Goal: Task Accomplishment & Management: Complete application form

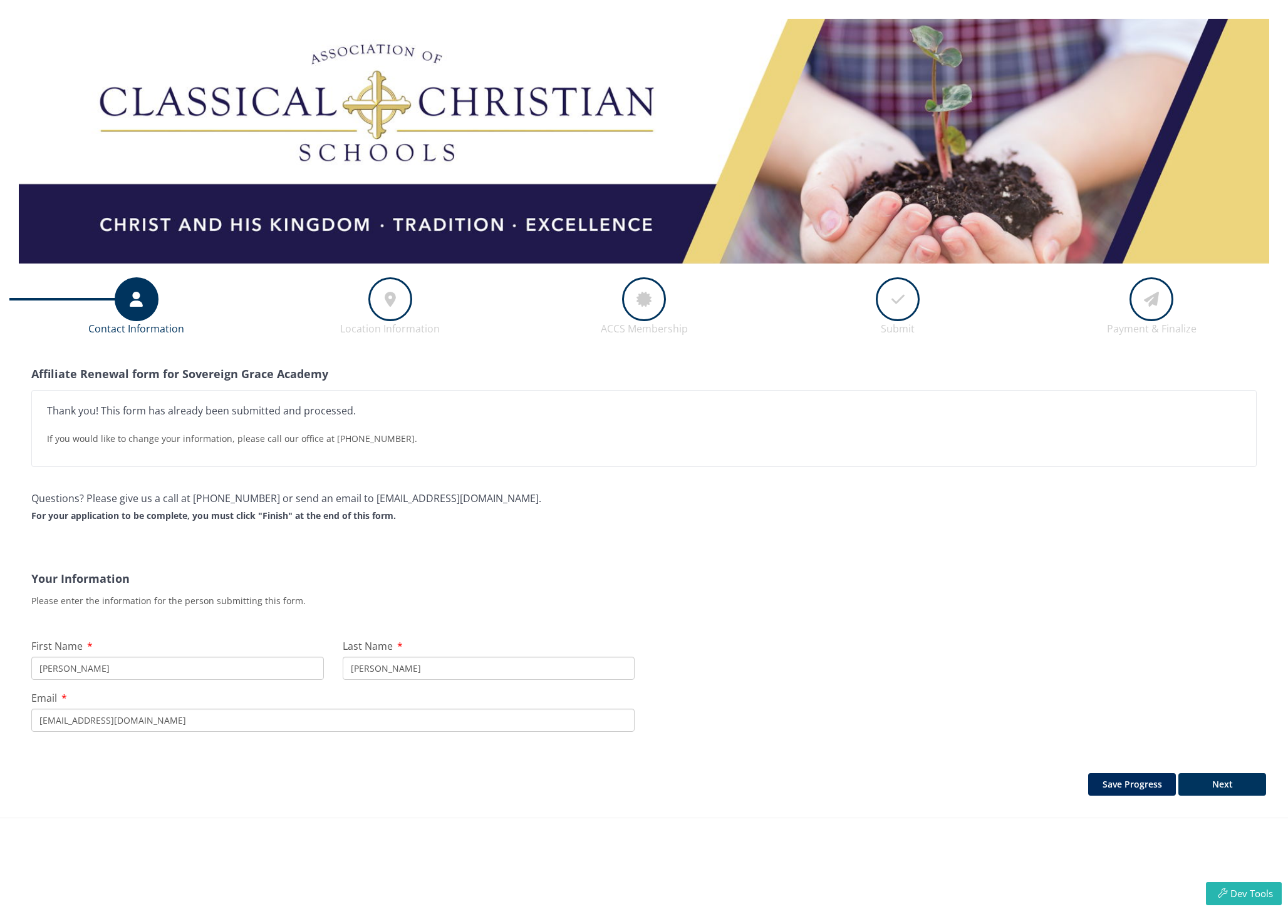
click at [379, 311] on div at bounding box center [390, 300] width 44 height 44
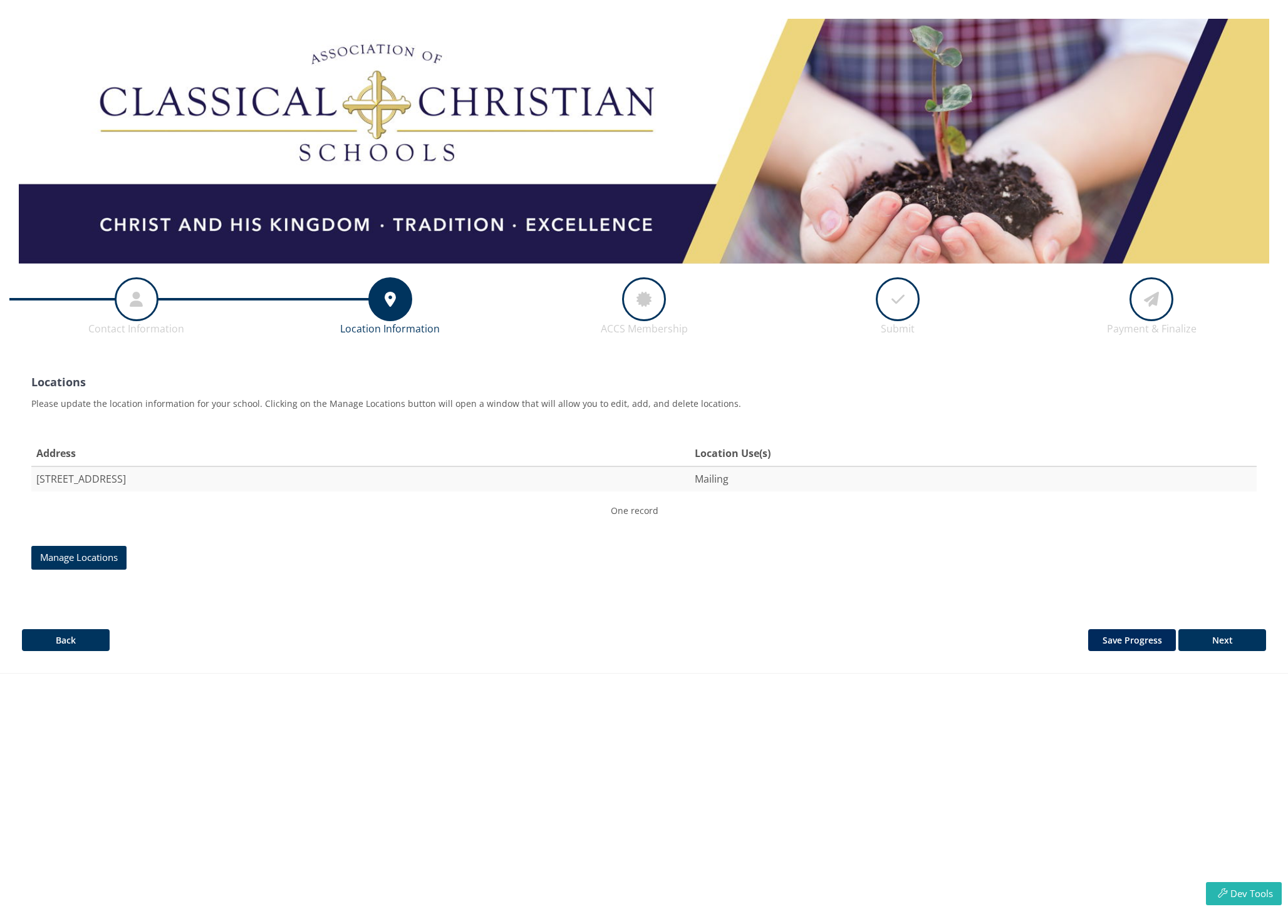
click at [631, 303] on div at bounding box center [644, 300] width 44 height 44
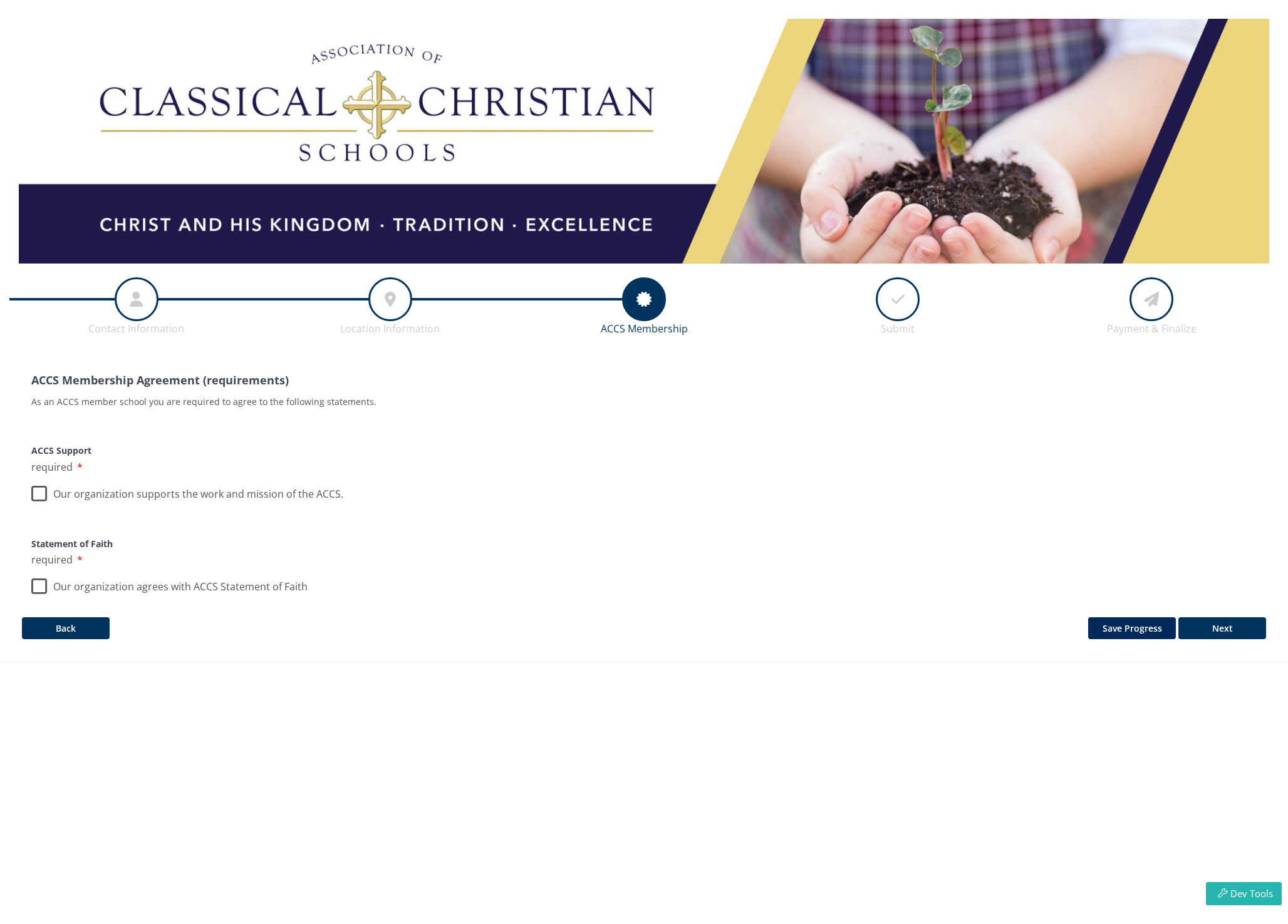
click at [878, 304] on div at bounding box center [897, 300] width 44 height 44
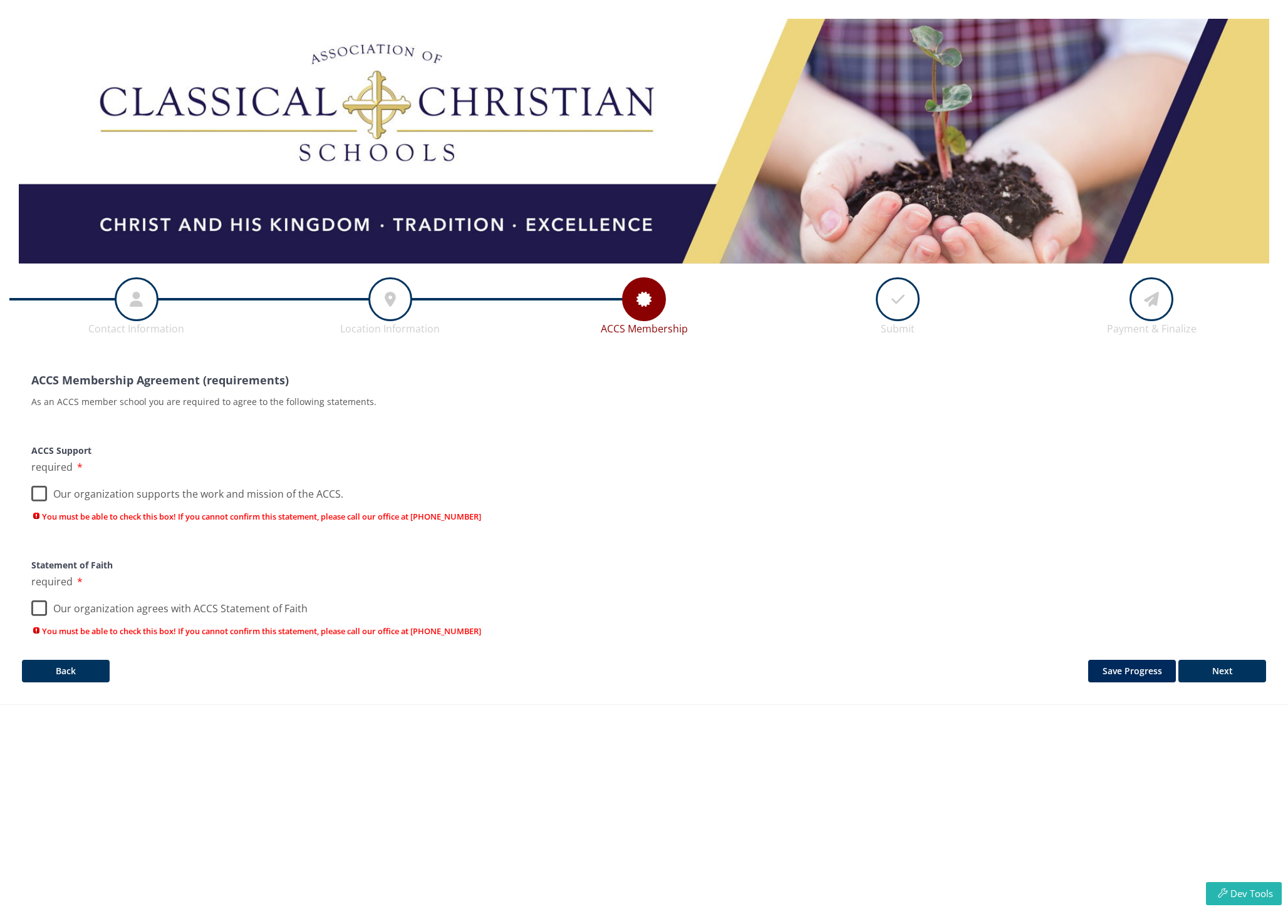
click at [145, 300] on div at bounding box center [137, 300] width 44 height 44
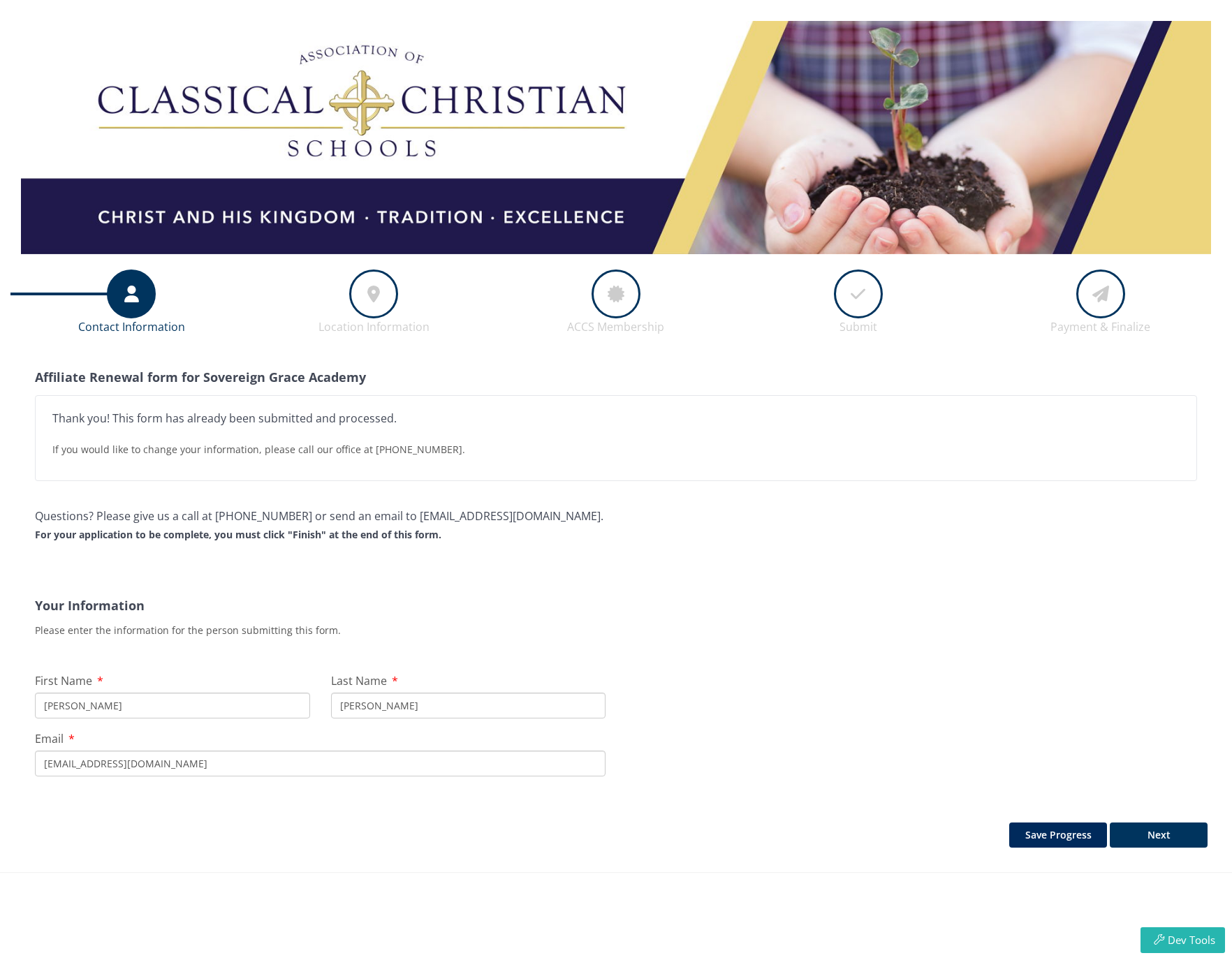
click at [378, 285] on div at bounding box center [373, 294] width 49 height 49
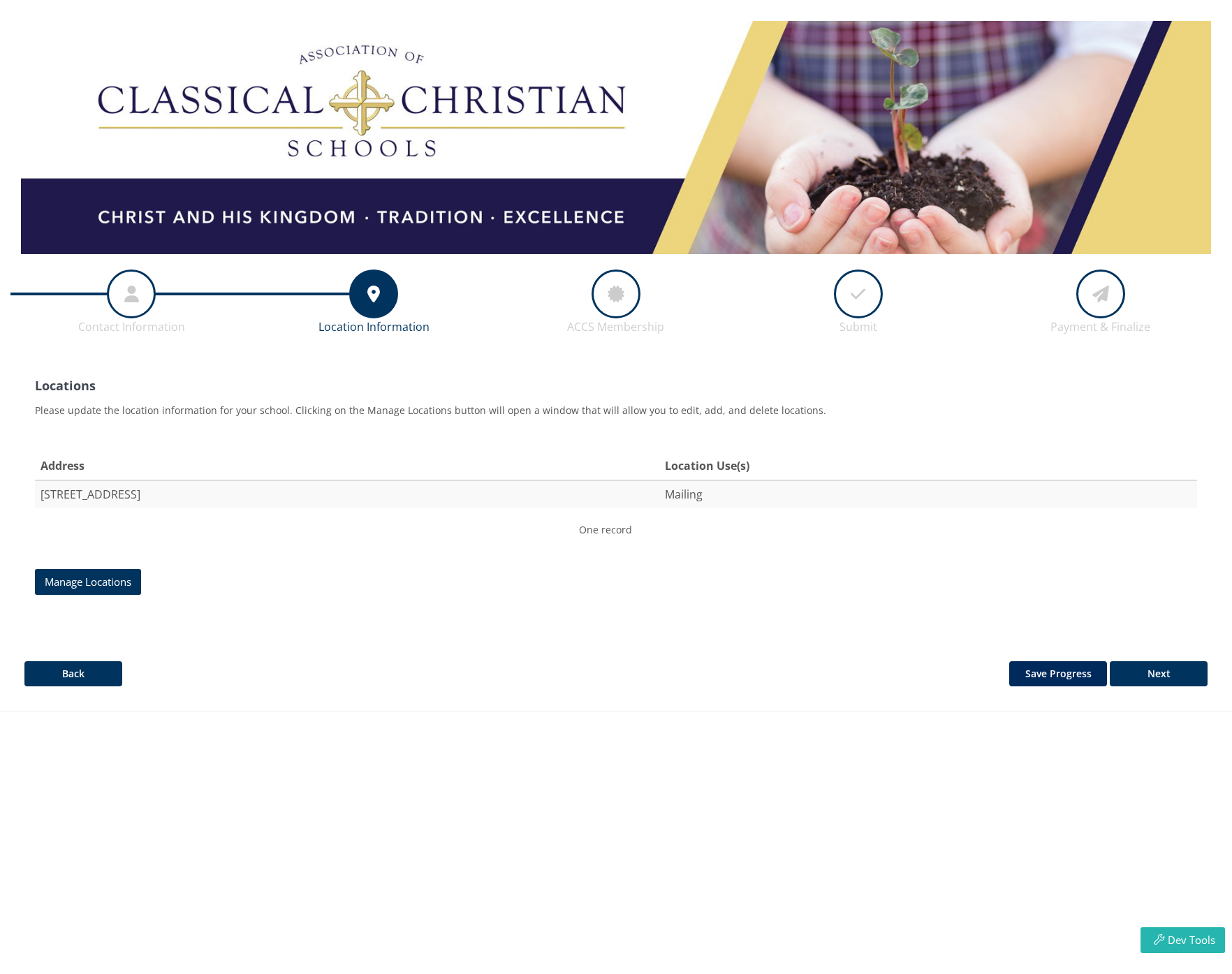
click at [623, 301] on div at bounding box center [616, 294] width 49 height 49
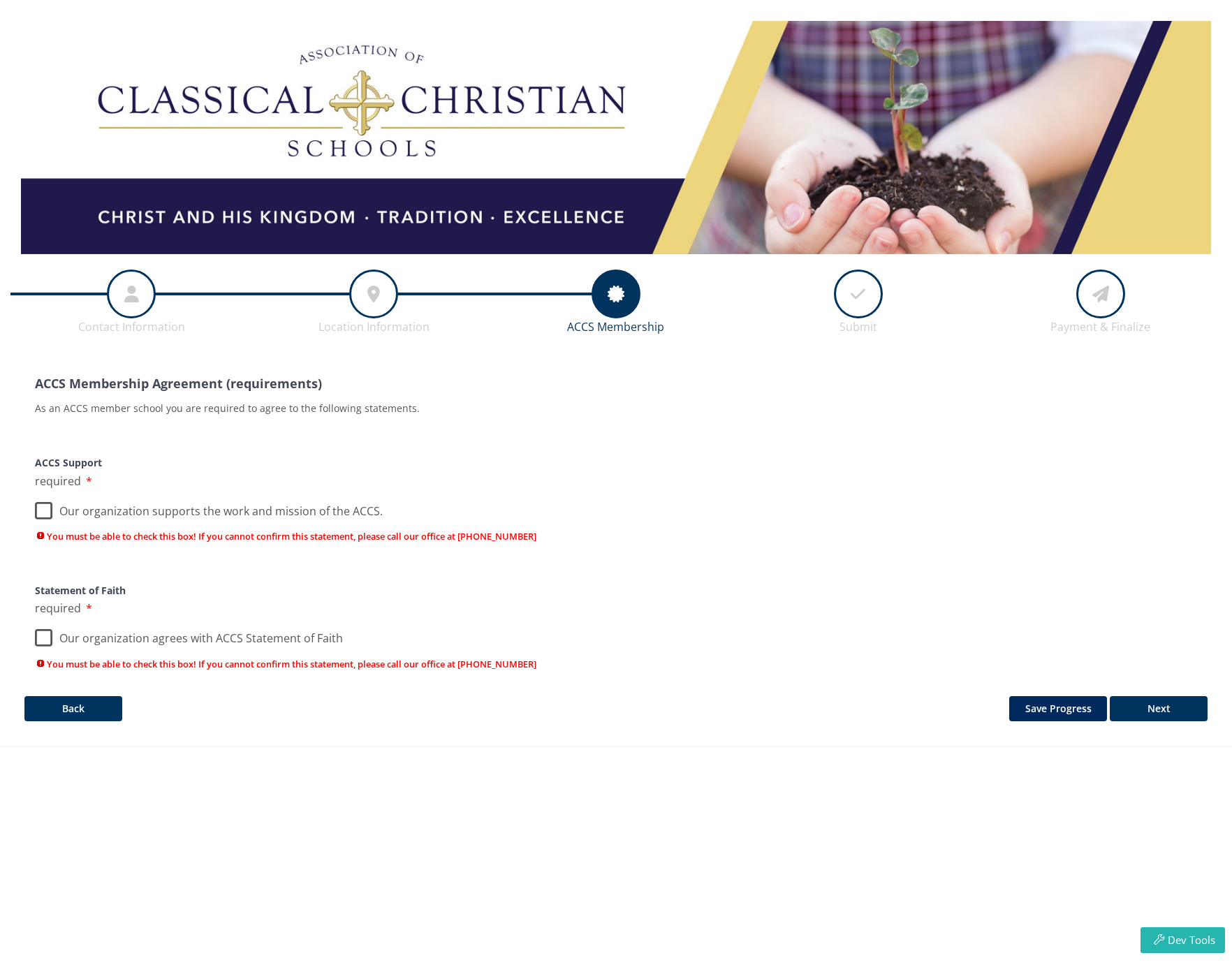
click at [1082, 303] on div at bounding box center [1101, 294] width 49 height 49
click at [864, 302] on div at bounding box center [859, 294] width 49 height 49
click at [40, 508] on label "Our organization supports the work and mission of the ACCS." at bounding box center [208, 508] width 348 height 30
click at [0, 0] on input "Our organization supports the work and mission of the ACCS." at bounding box center [0, 0] width 0 height 0
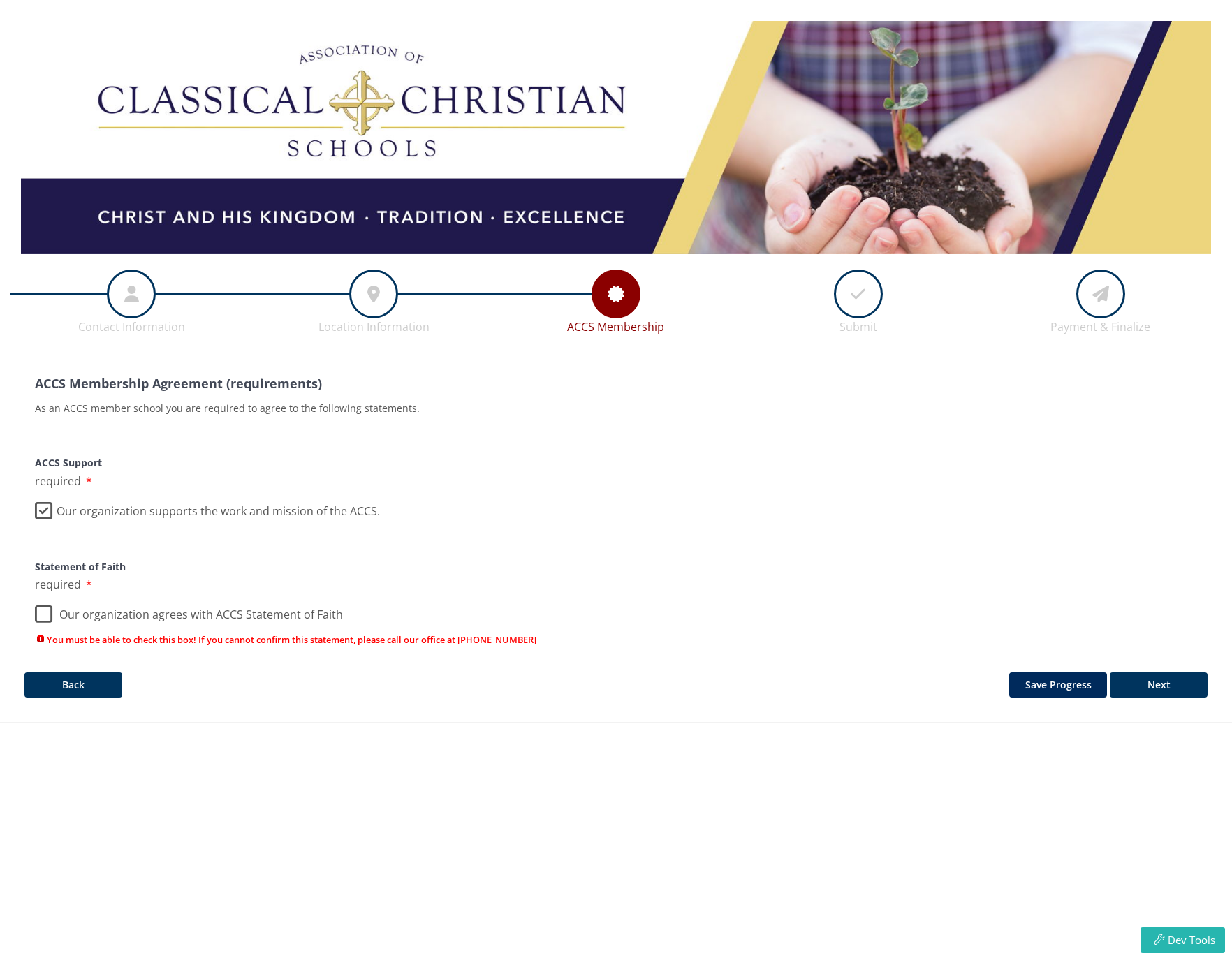
click at [39, 614] on label "Our organization agrees with ACCS Statement of Faith" at bounding box center [189, 612] width 308 height 30
click at [0, 0] on input "Our organization agrees with ACCS Statement of Faith" at bounding box center [0, 0] width 0 height 0
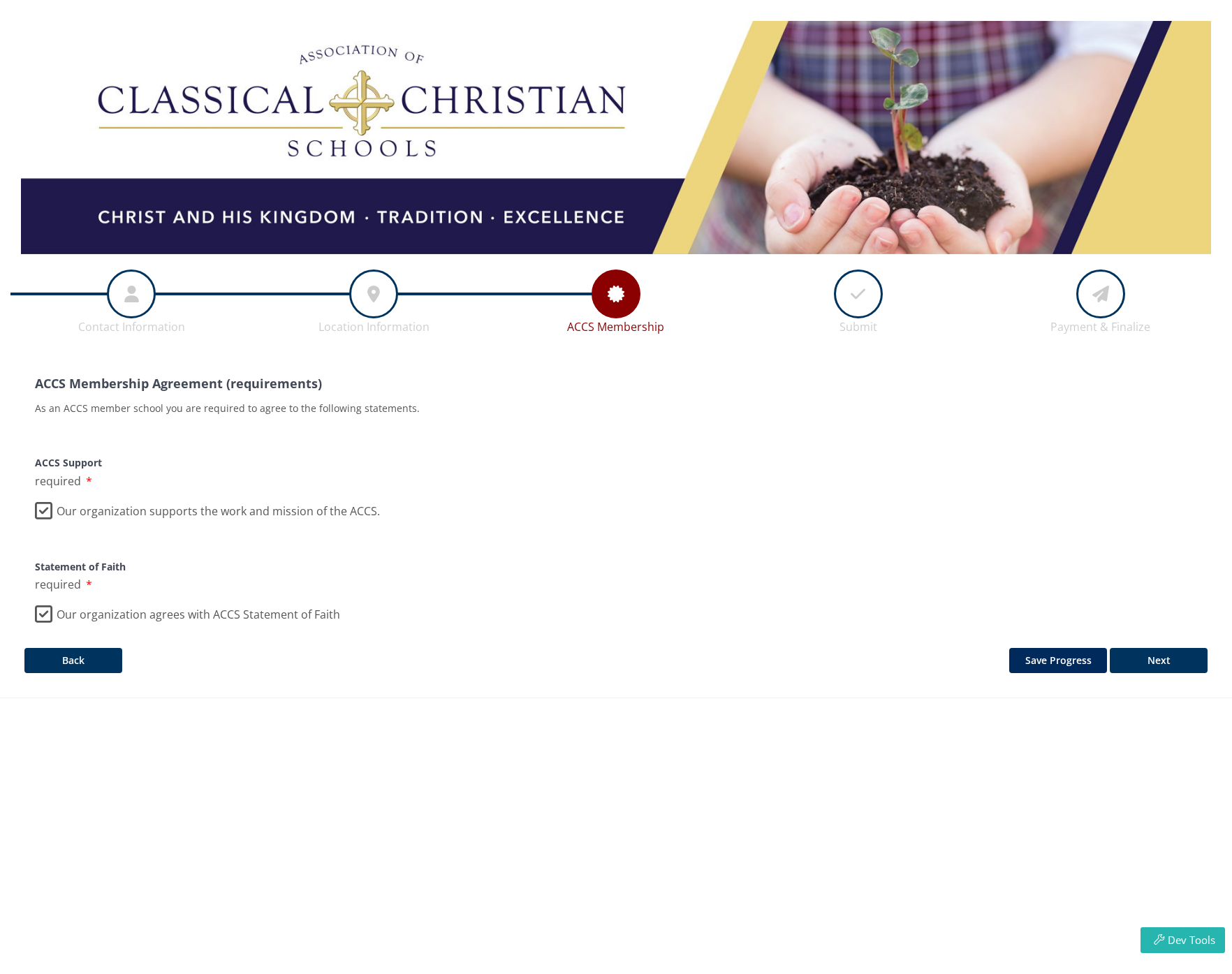
click at [855, 297] on icon at bounding box center [858, 294] width 15 height 45
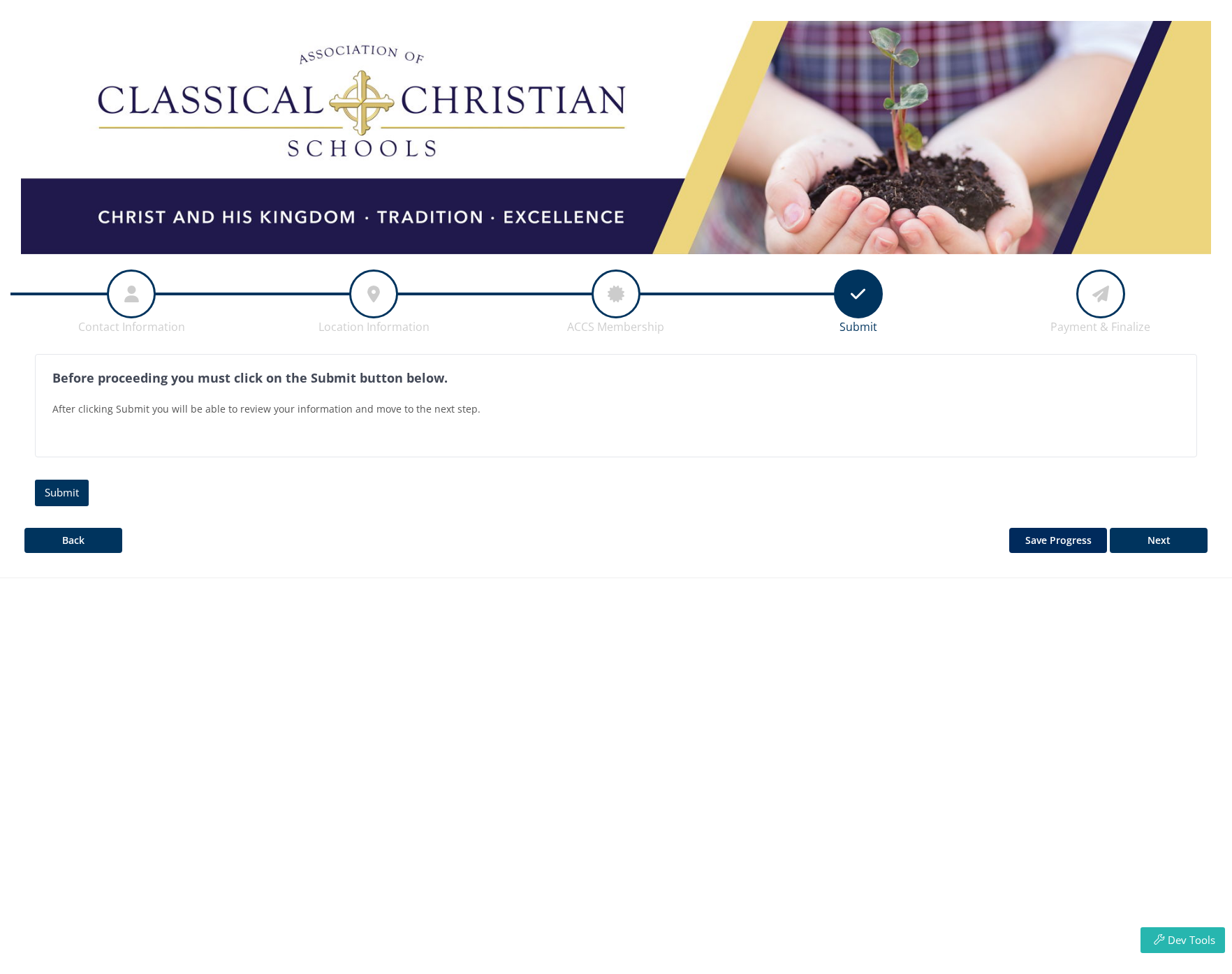
click at [1092, 302] on icon at bounding box center [1100, 294] width 17 height 45
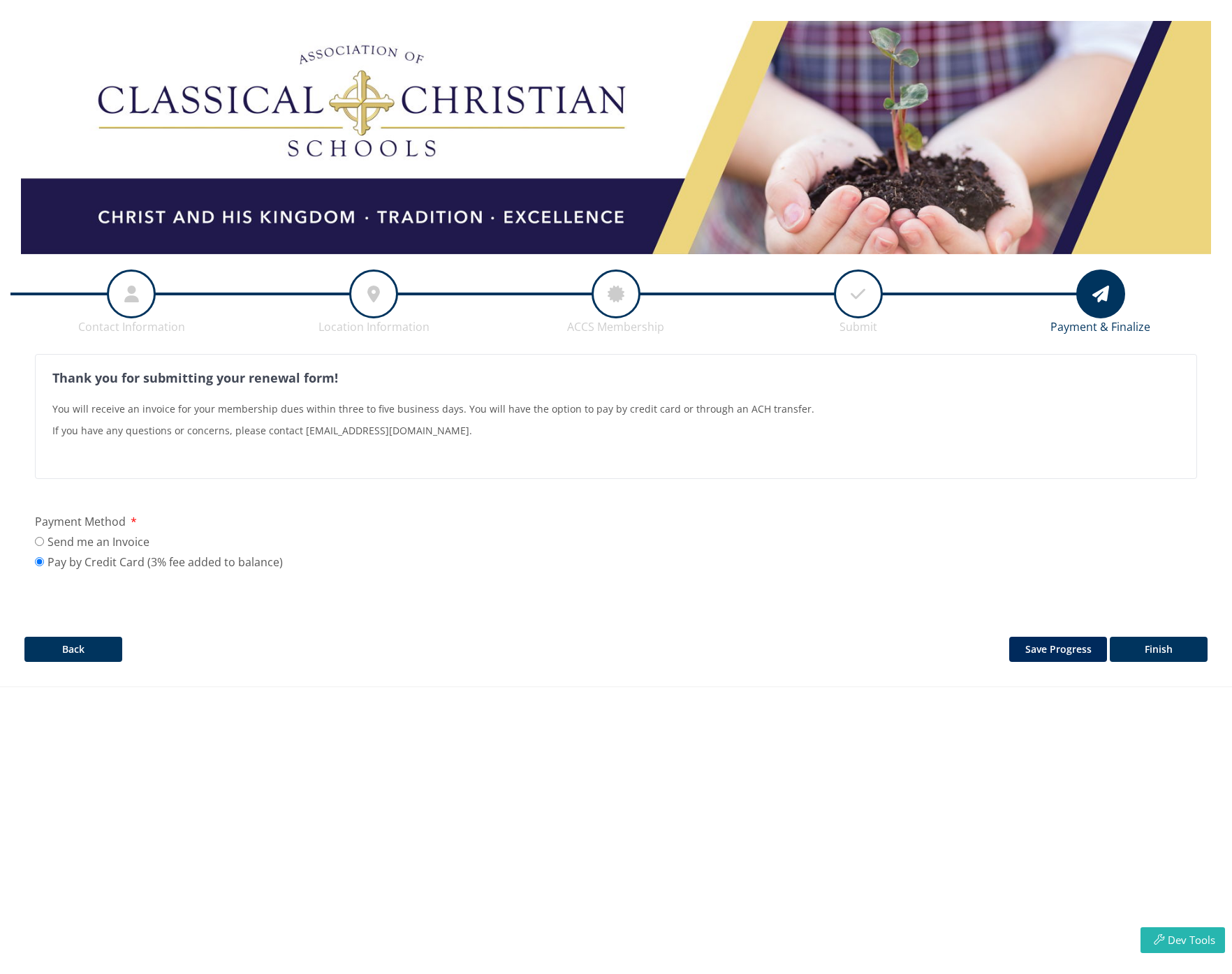
click at [608, 298] on icon at bounding box center [616, 294] width 17 height 45
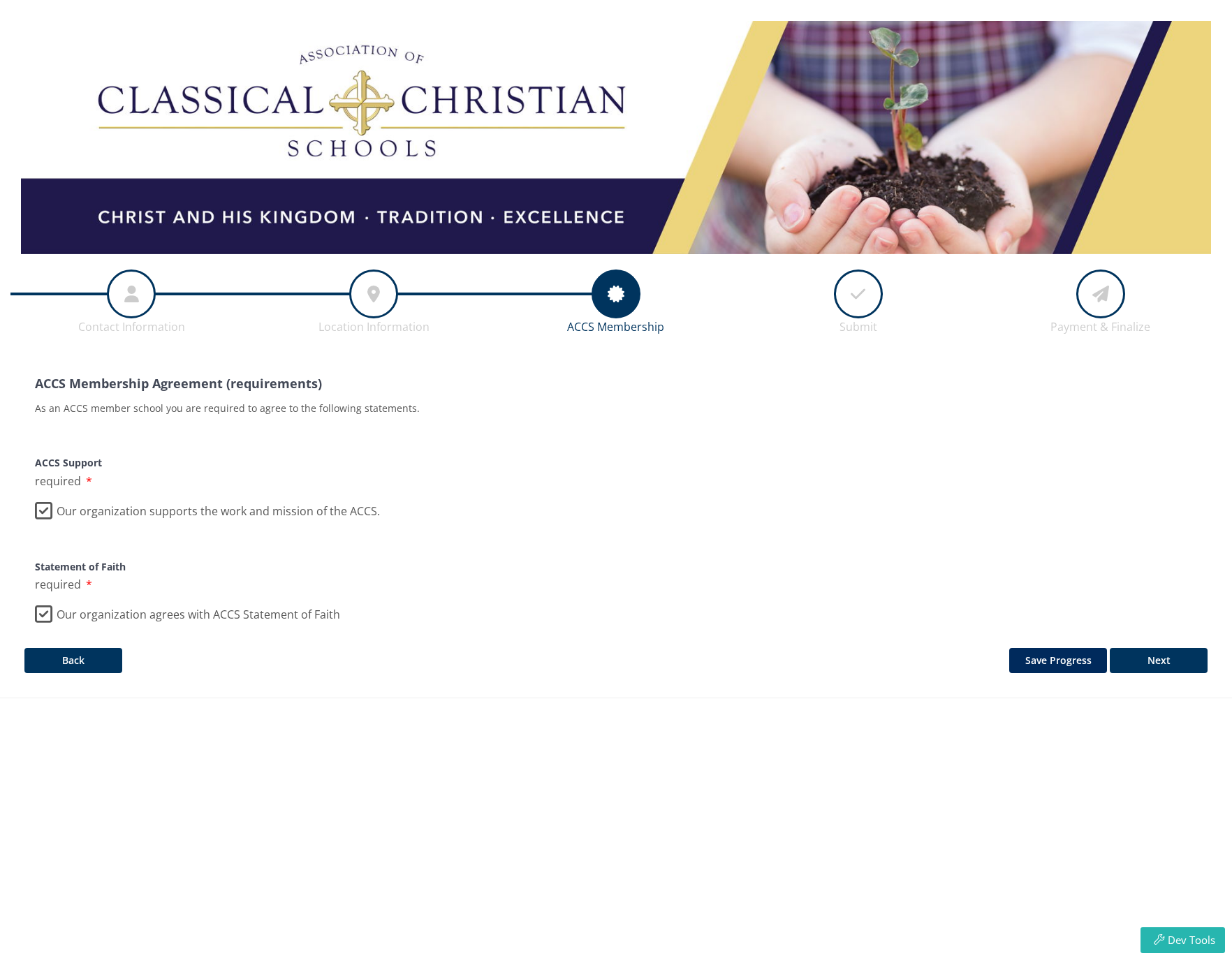
click at [363, 299] on div at bounding box center [373, 294] width 49 height 49
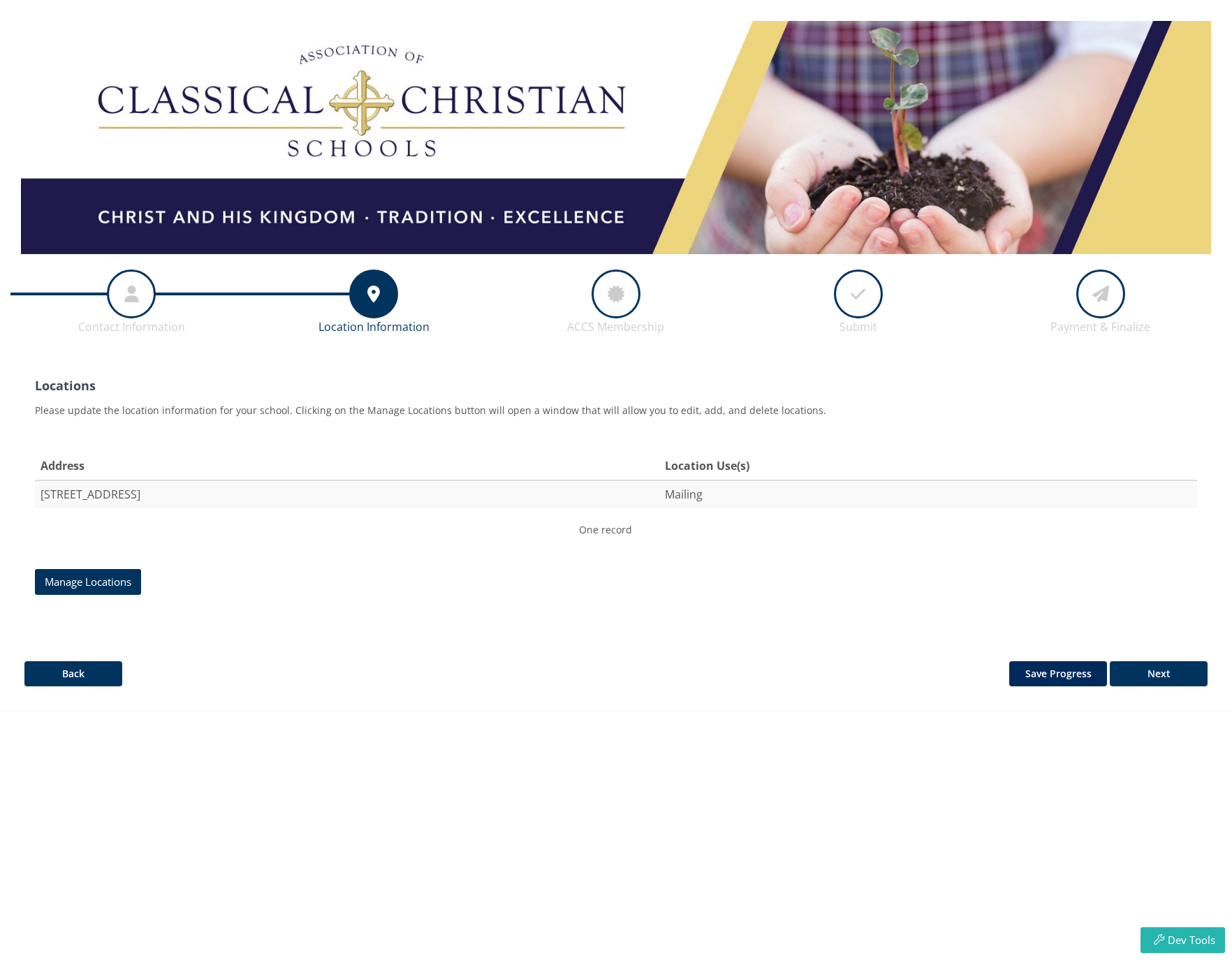
click at [598, 307] on div at bounding box center [616, 294] width 49 height 49
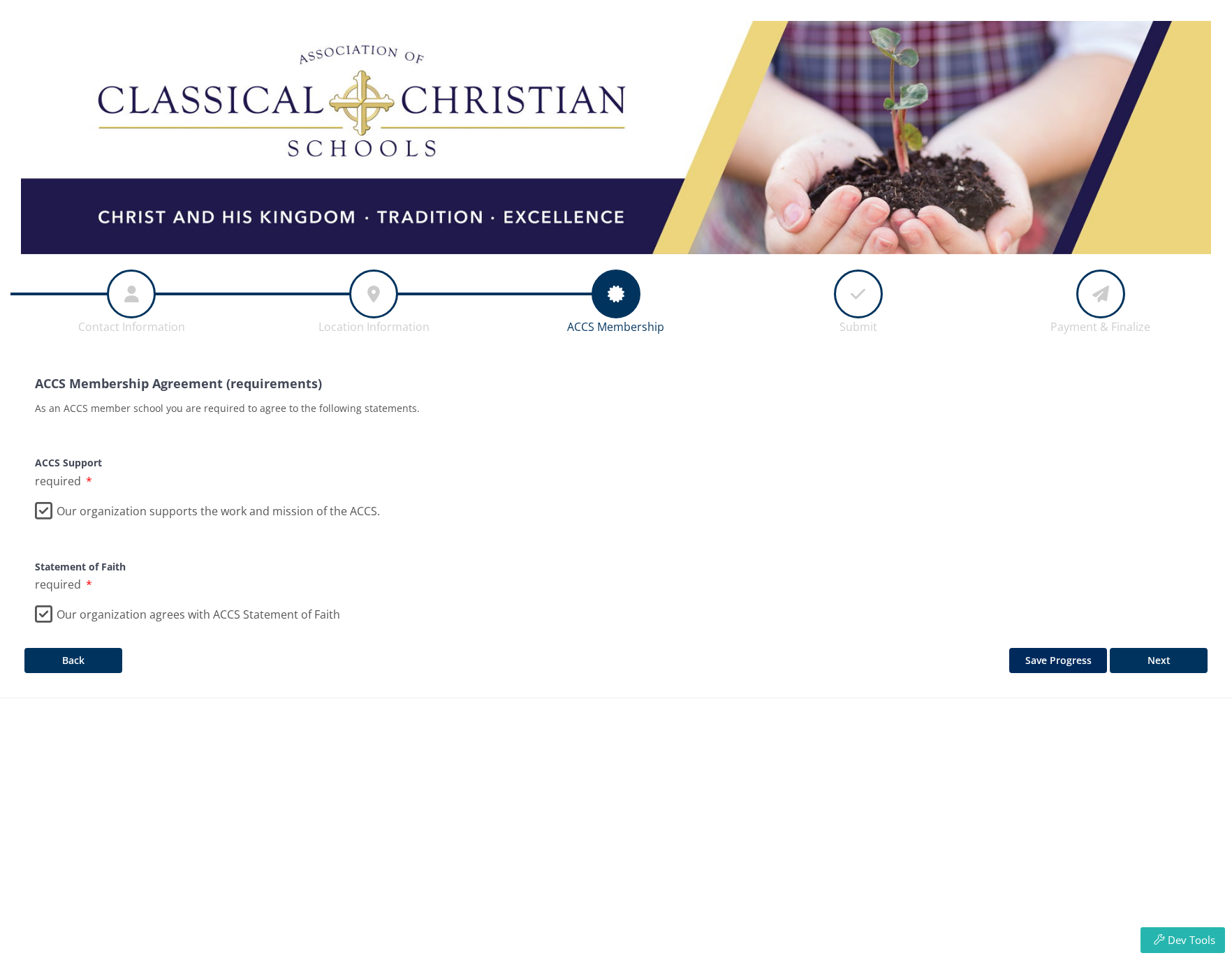
click at [138, 300] on div at bounding box center [131, 294] width 49 height 49
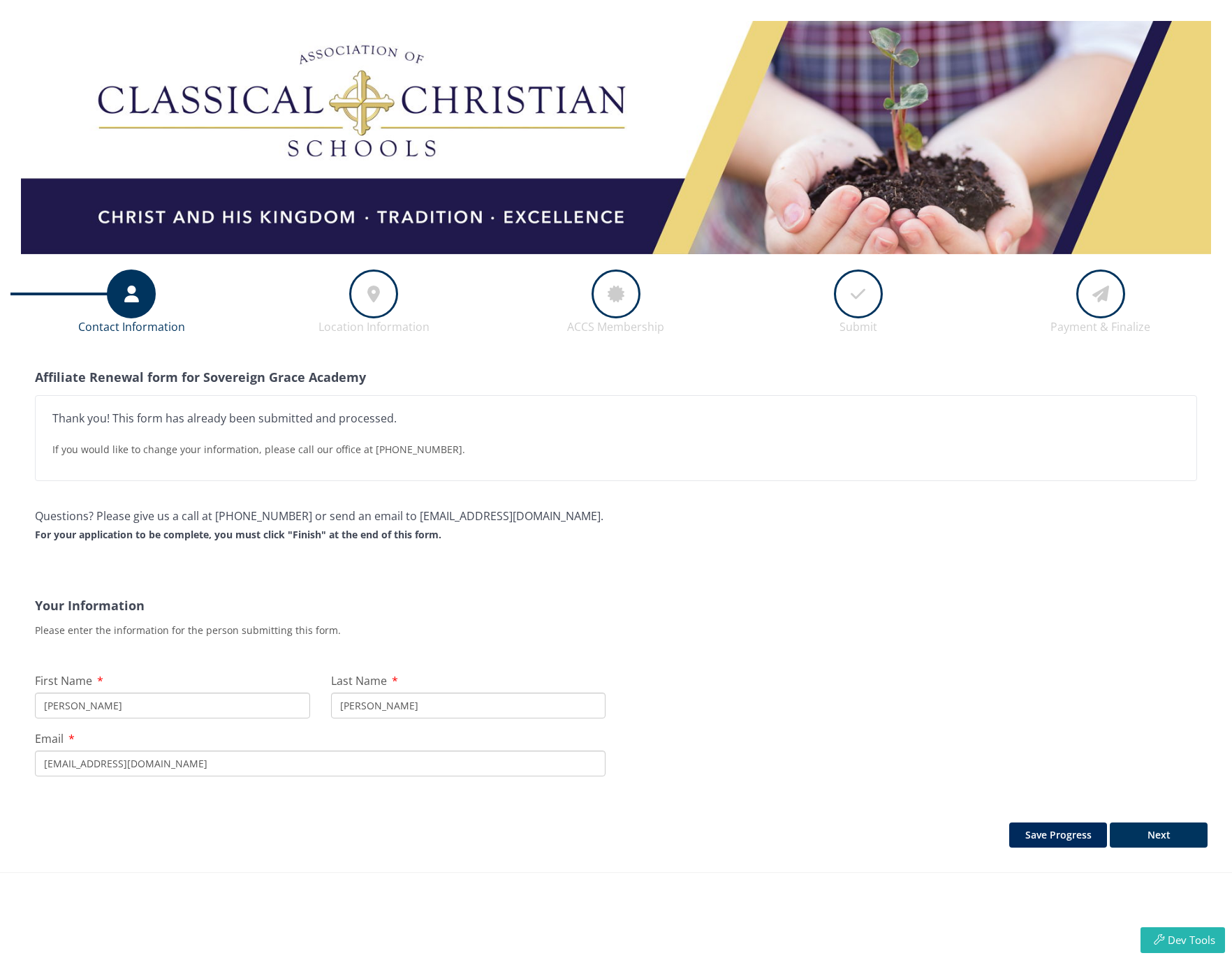
click at [399, 568] on fieldset "Affiliate Renewal form for Sovereign Grace Academy Thank you! This form has alr…" at bounding box center [616, 584] width 1183 height 461
click at [535, 482] on div "Thank you! This form has already been submitted and processed. If you would lik…" at bounding box center [616, 443] width 1162 height 97
click at [373, 307] on icon at bounding box center [373, 294] width 13 height 45
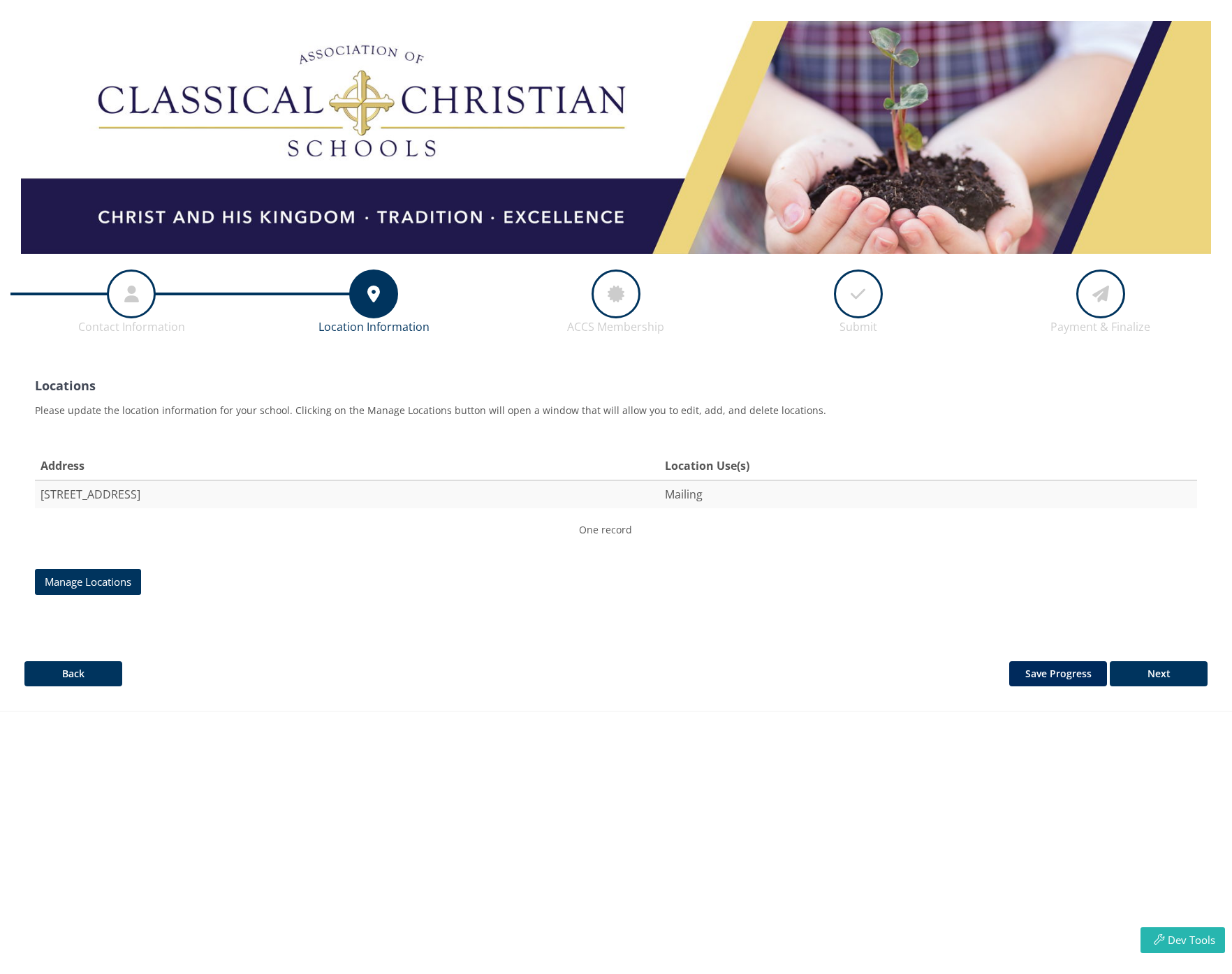
click at [608, 300] on icon at bounding box center [616, 294] width 17 height 45
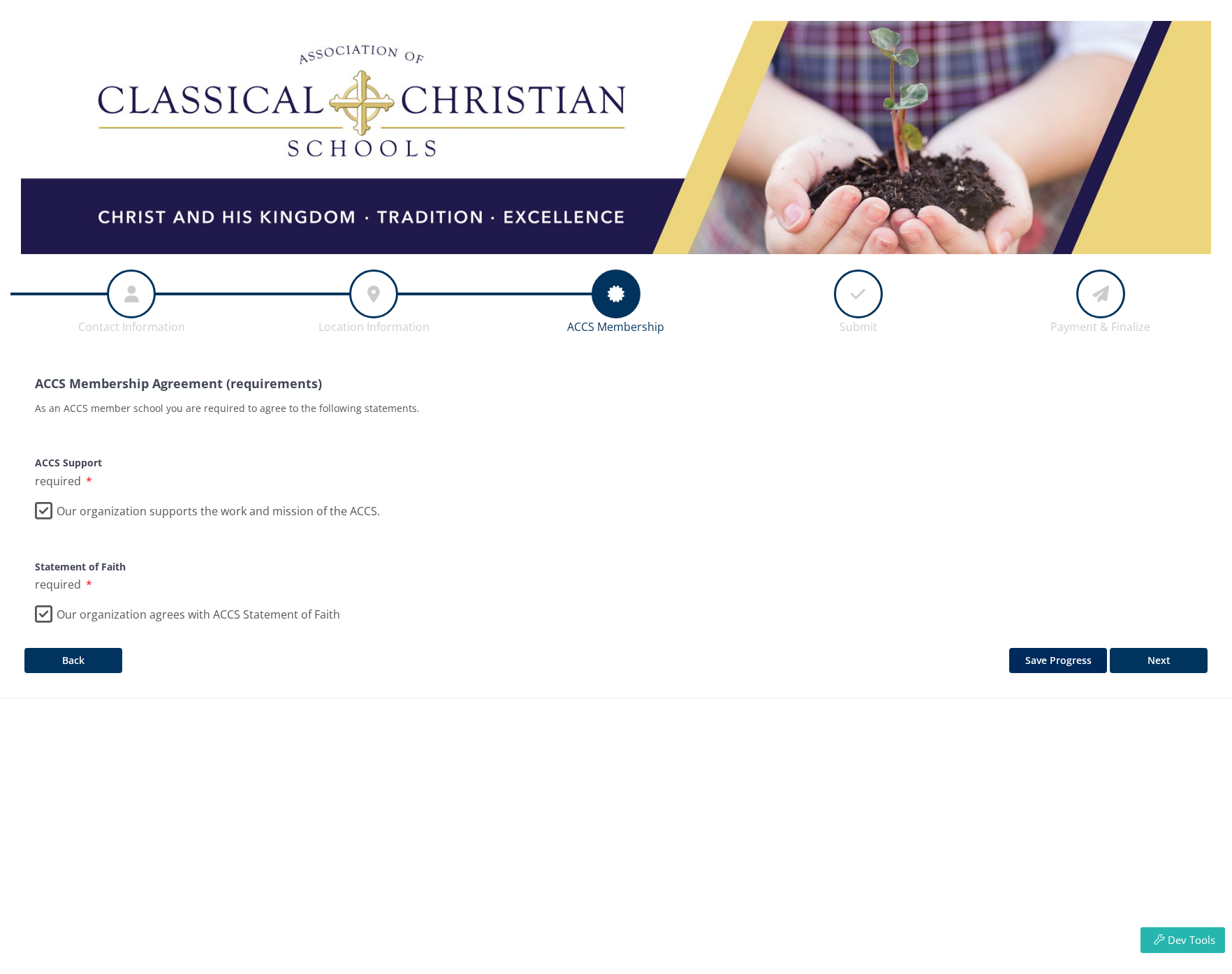
click at [782, 373] on div "ACCS Membership Agreement (requirements)" at bounding box center [616, 376] width 1162 height 45
